Goal: Task Accomplishment & Management: Use online tool/utility

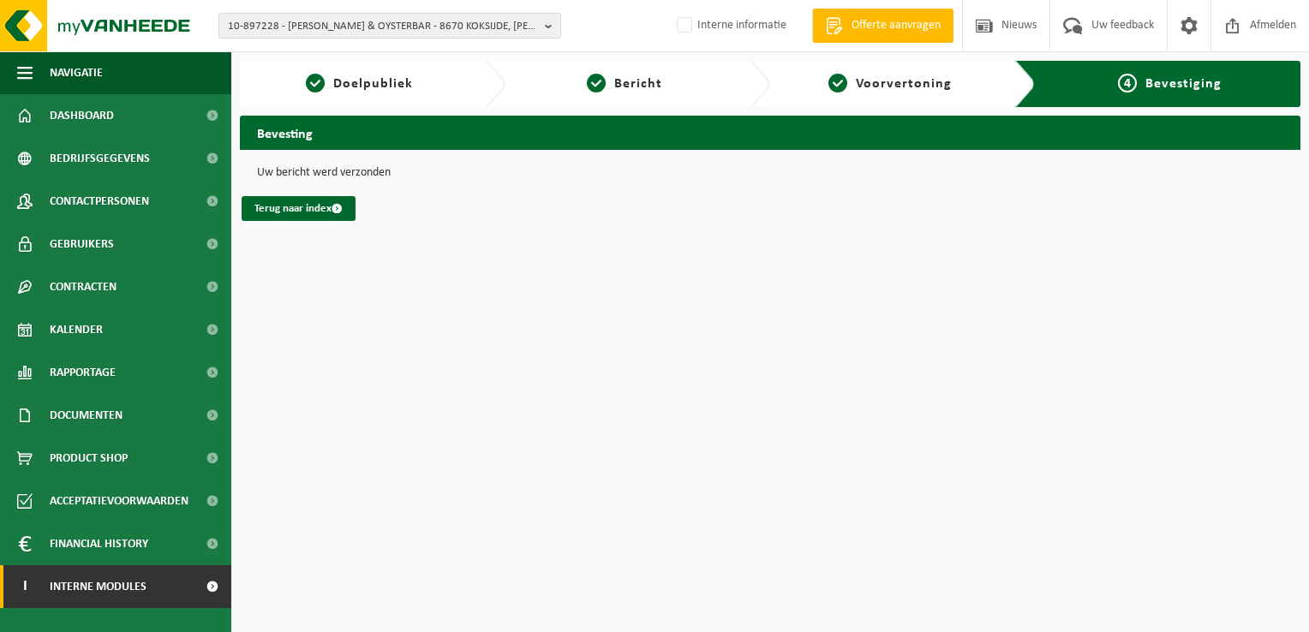
click at [133, 582] on span "Interne modules" at bounding box center [98, 587] width 97 height 43
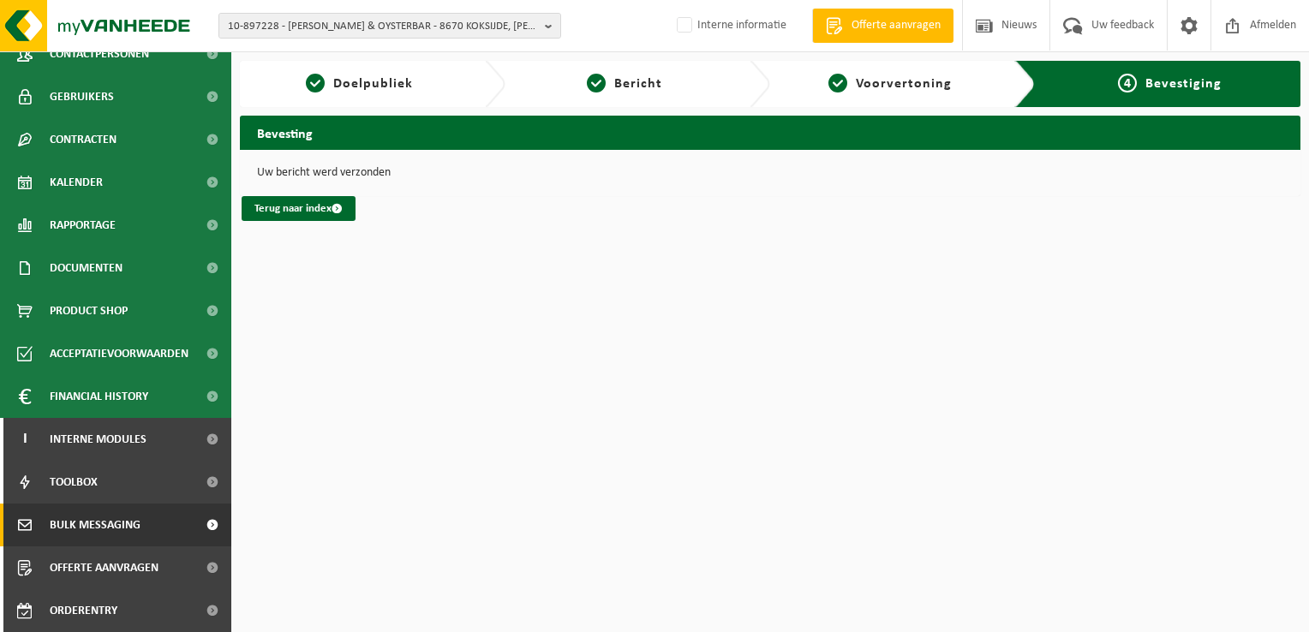
click at [123, 524] on span "Bulk Messaging" at bounding box center [95, 525] width 91 height 43
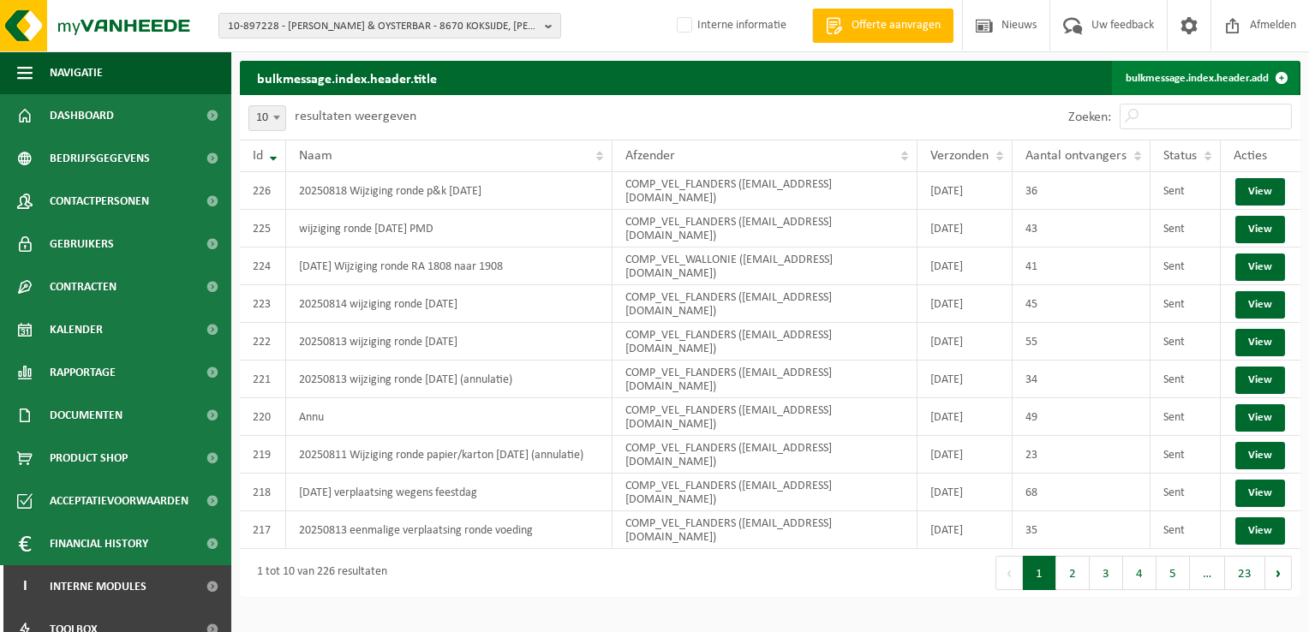
click at [1157, 74] on link "bulkmessage.index.header.add" at bounding box center [1205, 78] width 187 height 34
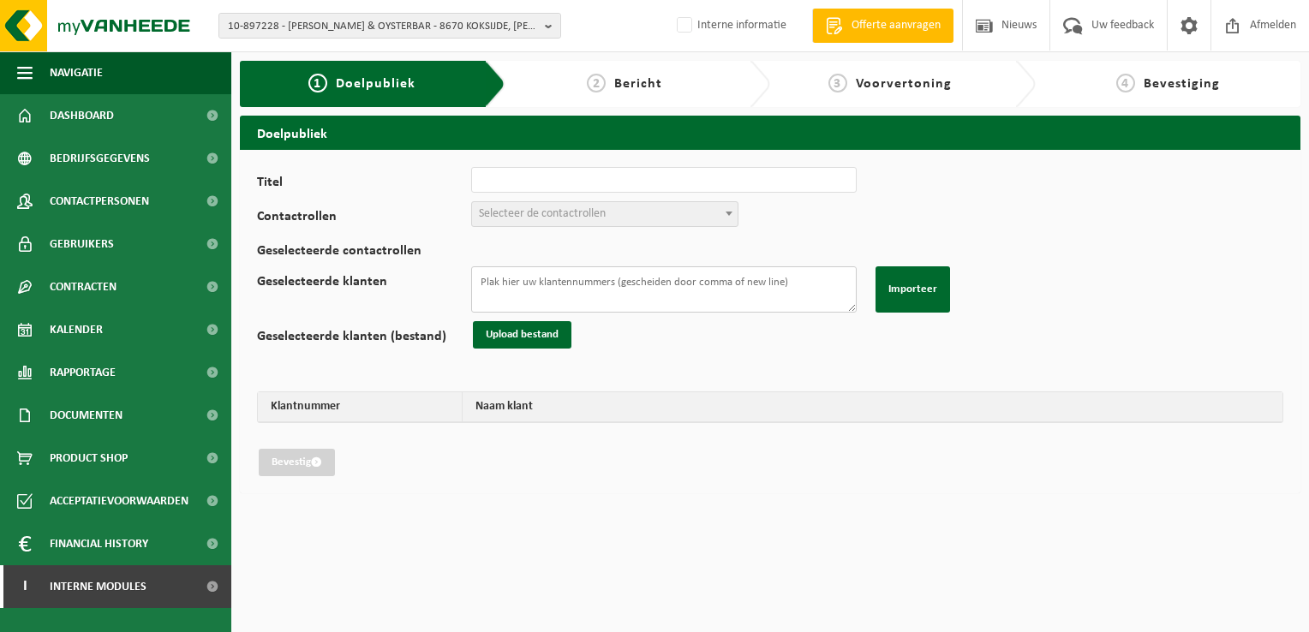
click at [559, 290] on textarea "Geselecteerde klanten" at bounding box center [664, 289] width 386 height 46
